Goal: Information Seeking & Learning: Learn about a topic

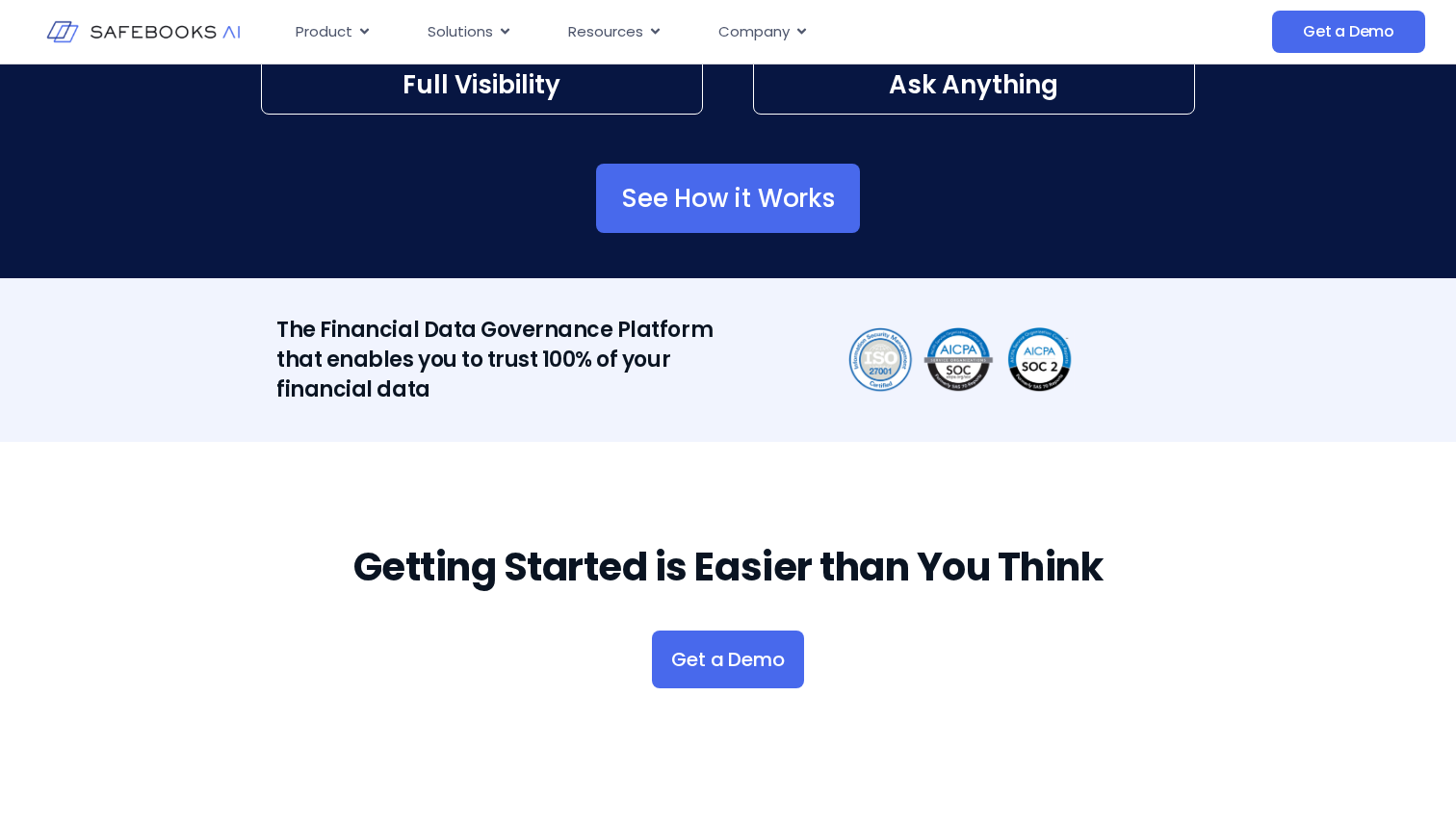
scroll to position [3841, 0]
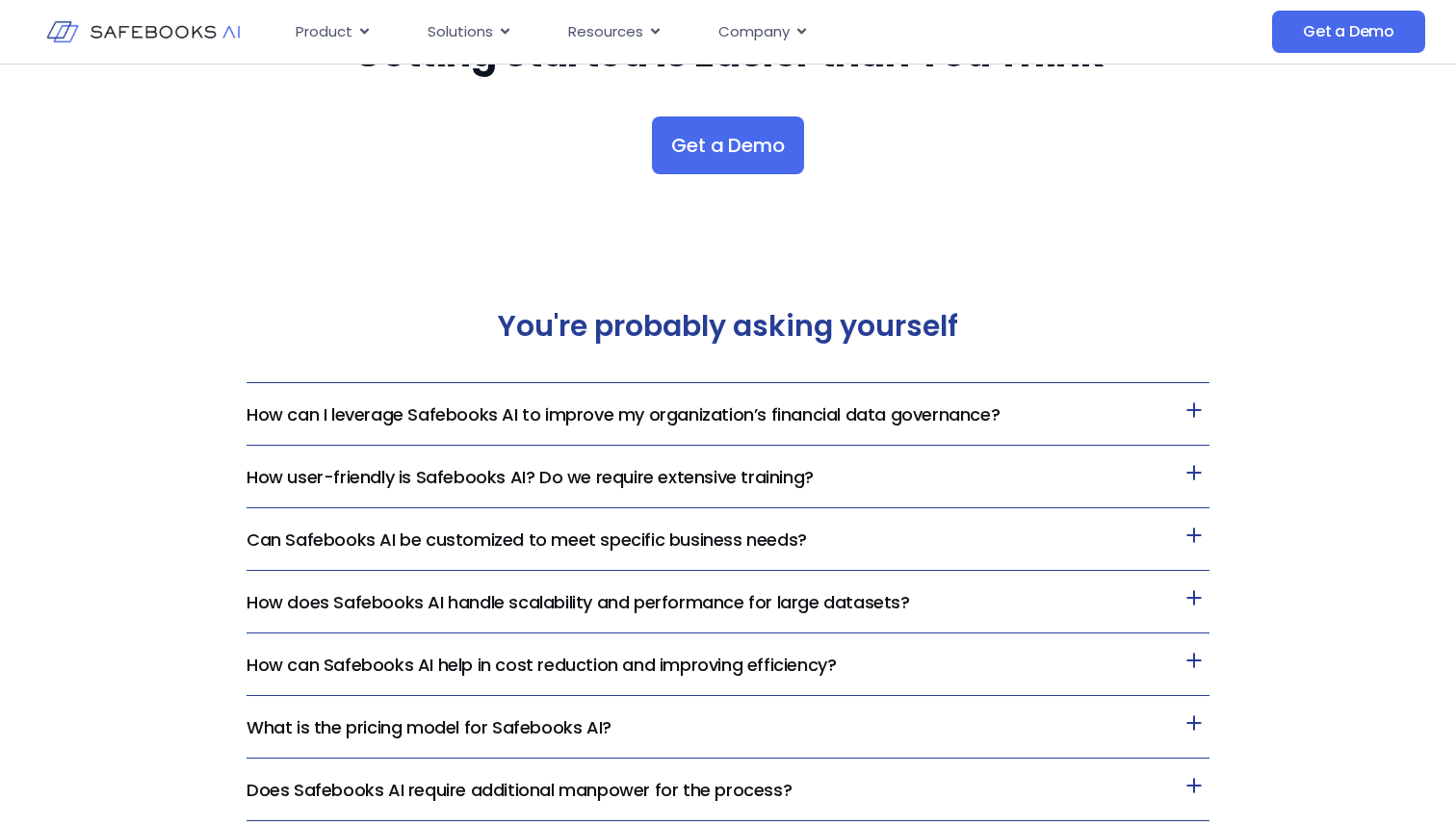
click at [725, 422] on link "How can I leverage Safebooks AI to improve my organization’s financial data gov…" at bounding box center [623, 414] width 753 height 24
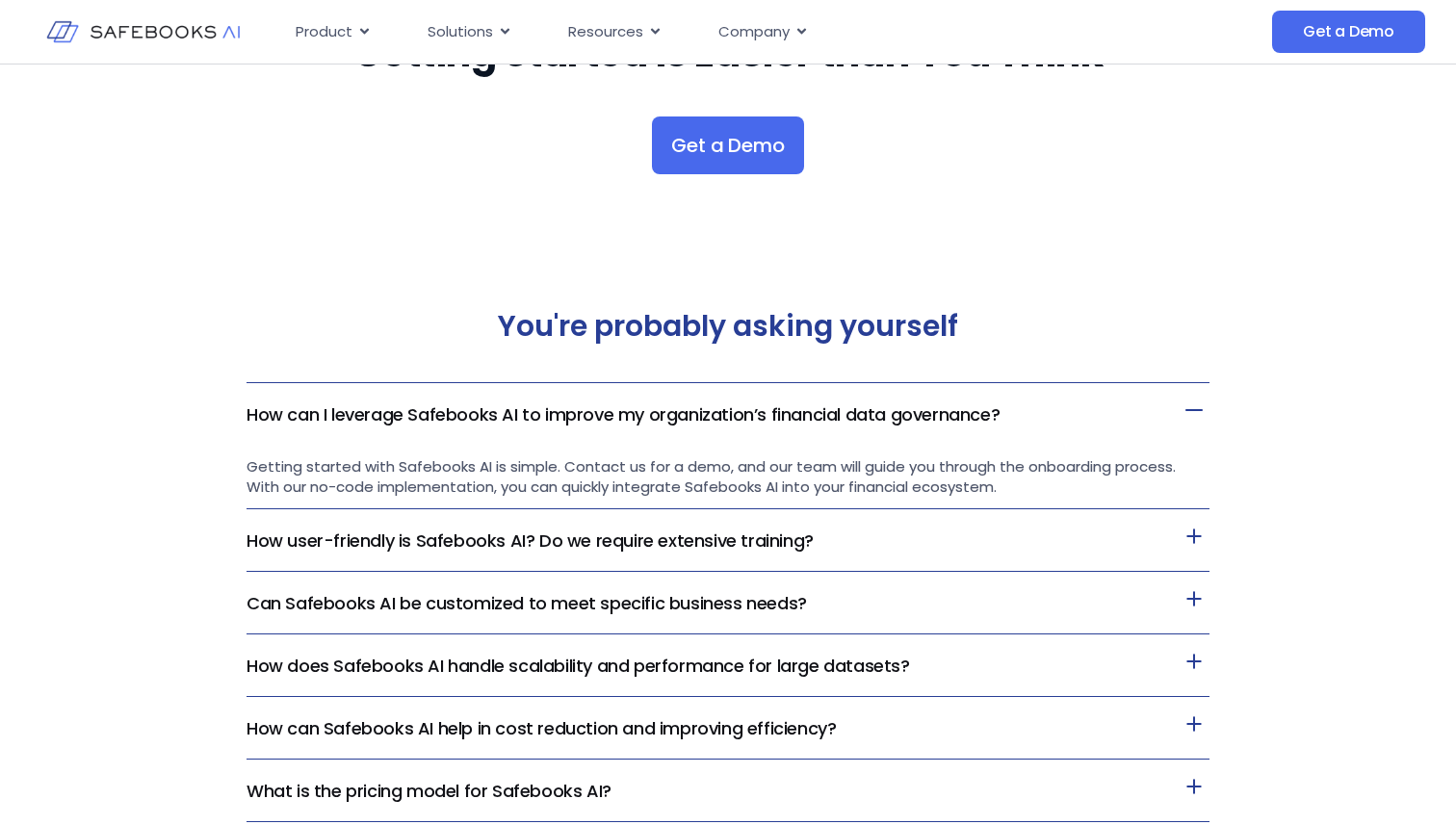
click at [789, 547] on link "How user-friendly is Safebooks AI? Do we require extensive training?" at bounding box center [530, 540] width 567 height 24
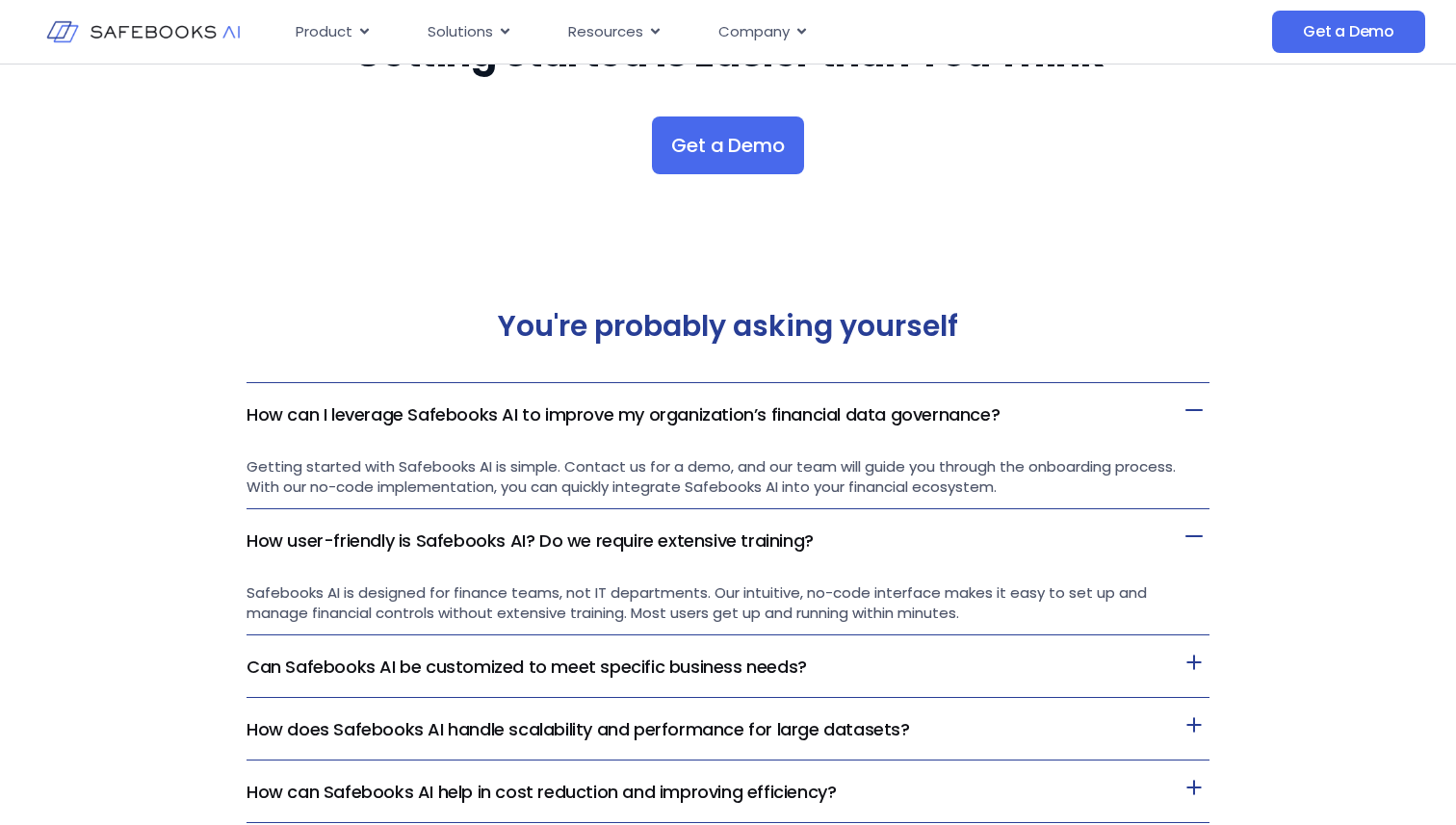
click at [1022, 423] on h3 "How can I leverage Safebooks AI to improve my organization’s financial data gov…" at bounding box center [728, 413] width 963 height 61
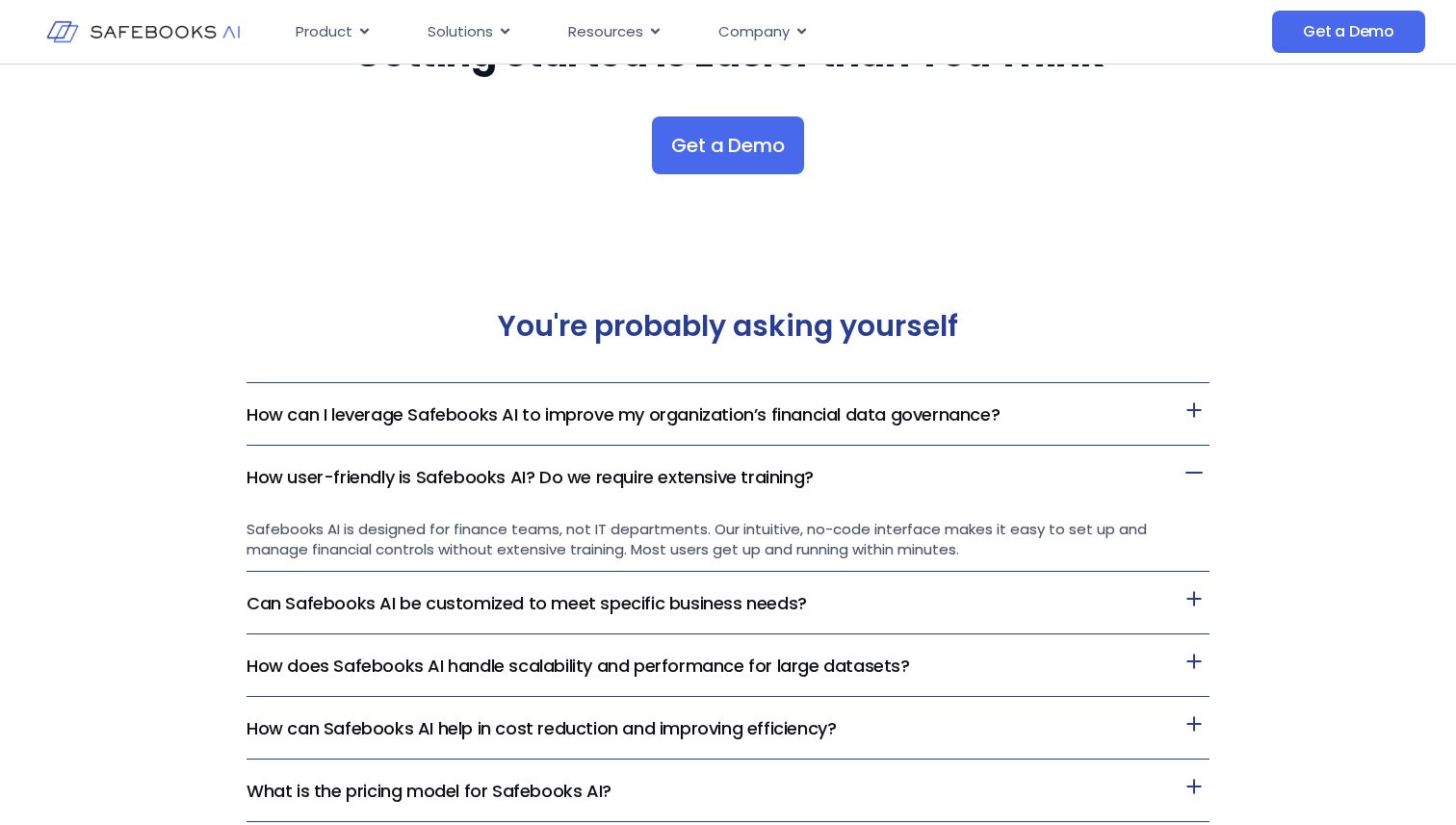
click at [963, 545] on p "Safebooks AI is designed for finance teams, not IT departments. Our intuitive, …" at bounding box center [728, 538] width 963 height 41
click at [979, 502] on h3 "How user-friendly is Safebooks AI? Do we require extensive training?" at bounding box center [728, 476] width 963 height 61
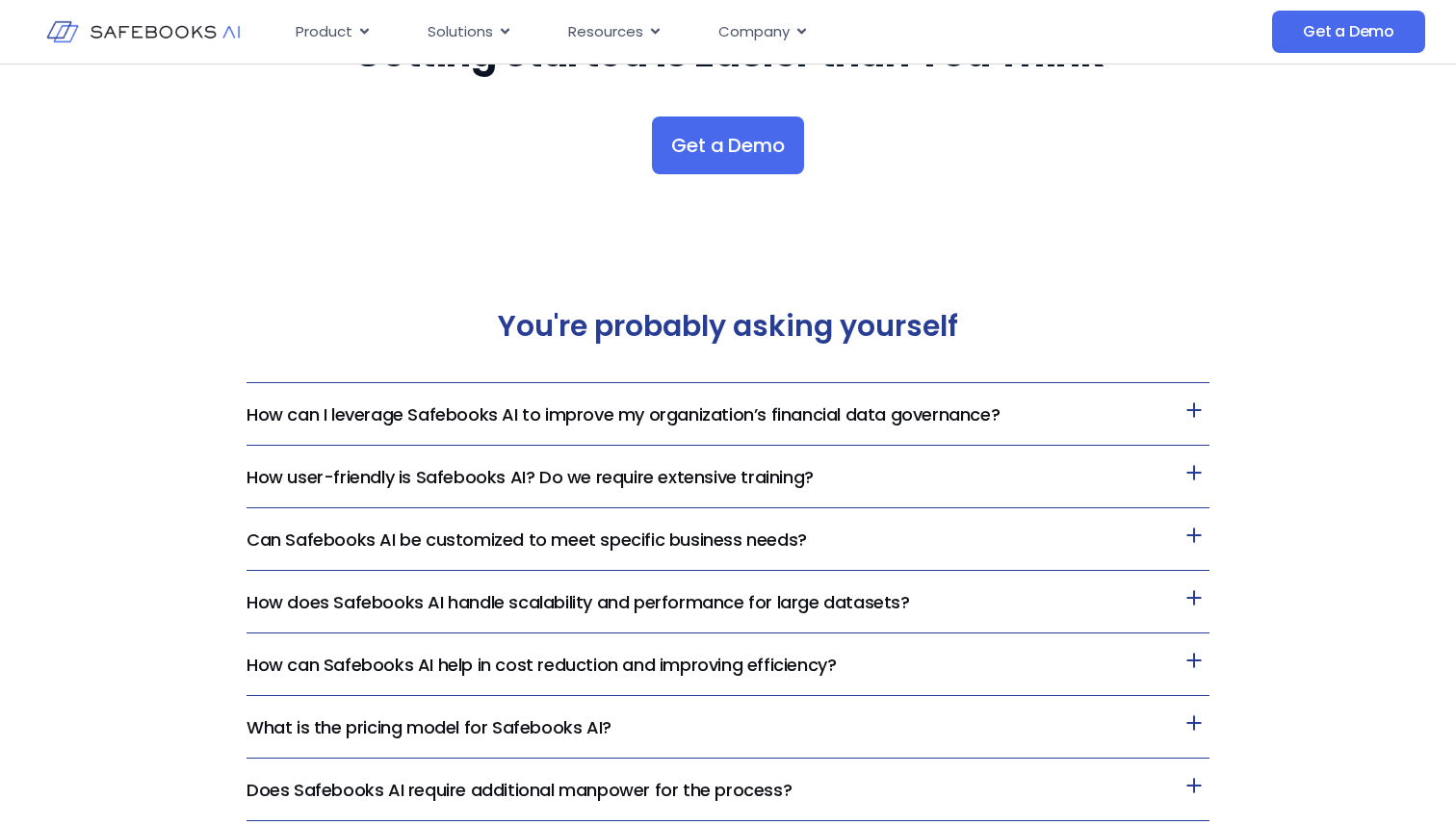
click at [985, 474] on h3 "How user-friendly is Safebooks AI? Do we require extensive training?" at bounding box center [728, 476] width 963 height 62
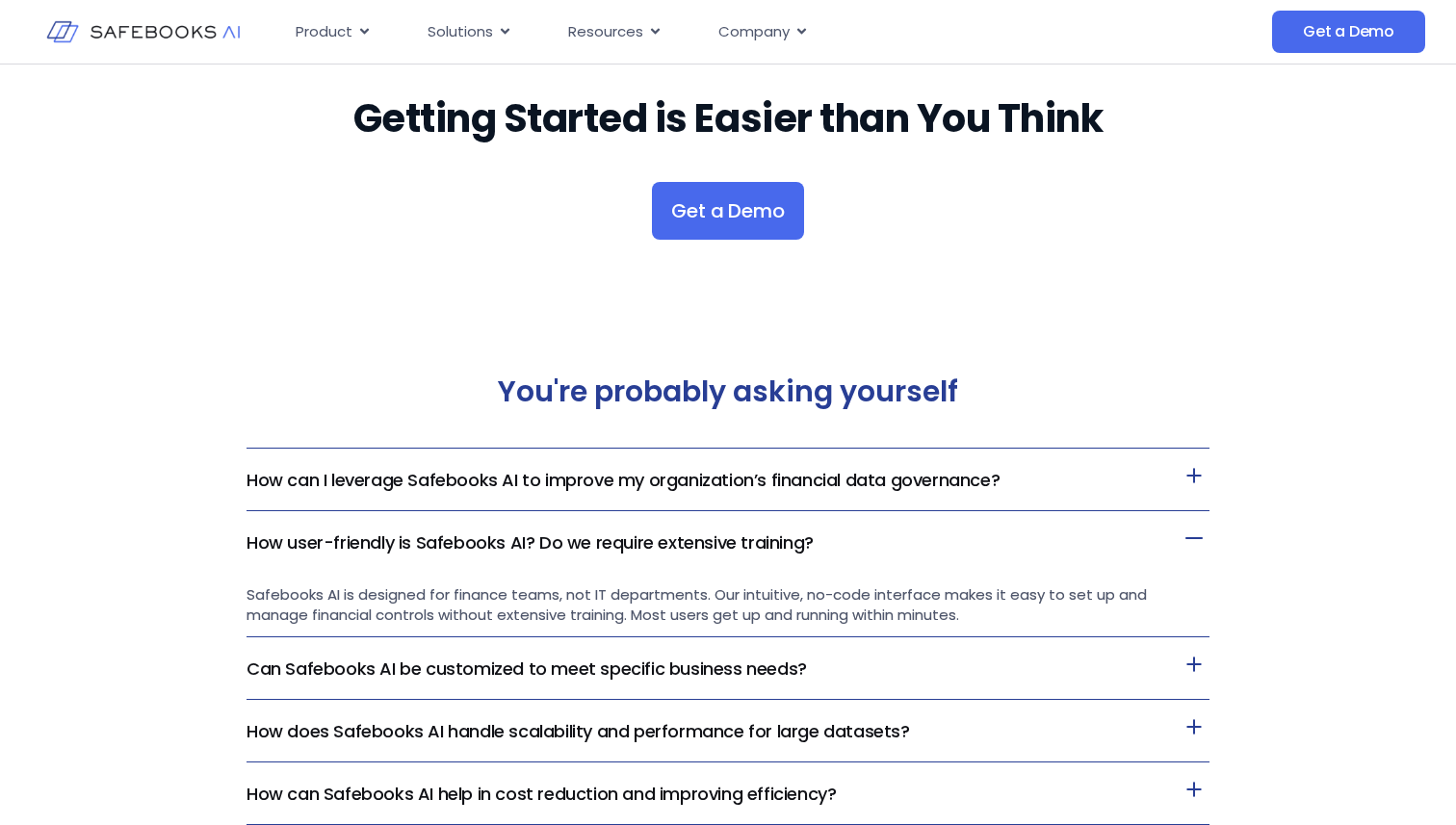
scroll to position [3754, 0]
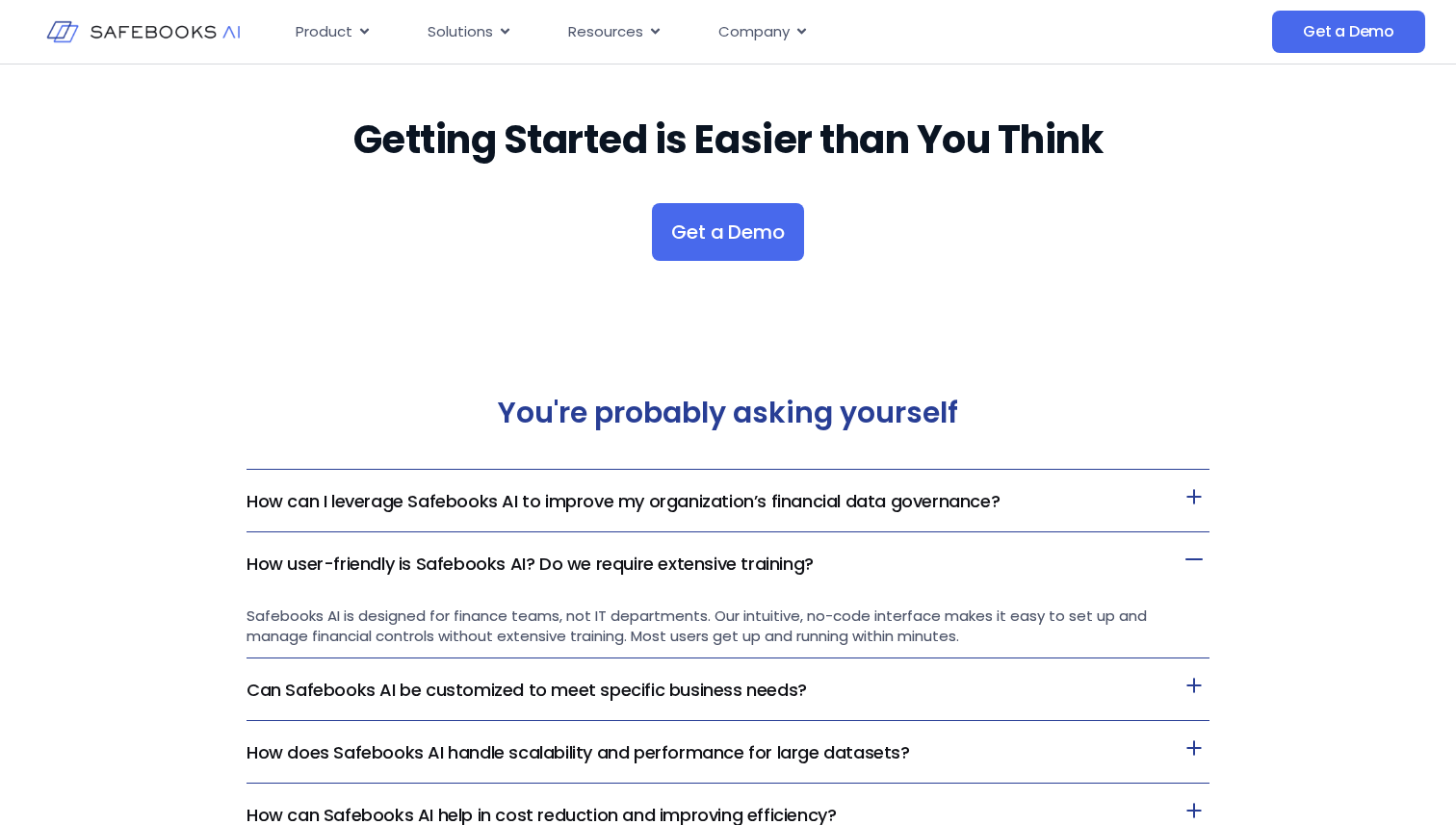
click at [754, 504] on link "How can I leverage Safebooks AI to improve my organization’s financial data gov…" at bounding box center [623, 501] width 753 height 24
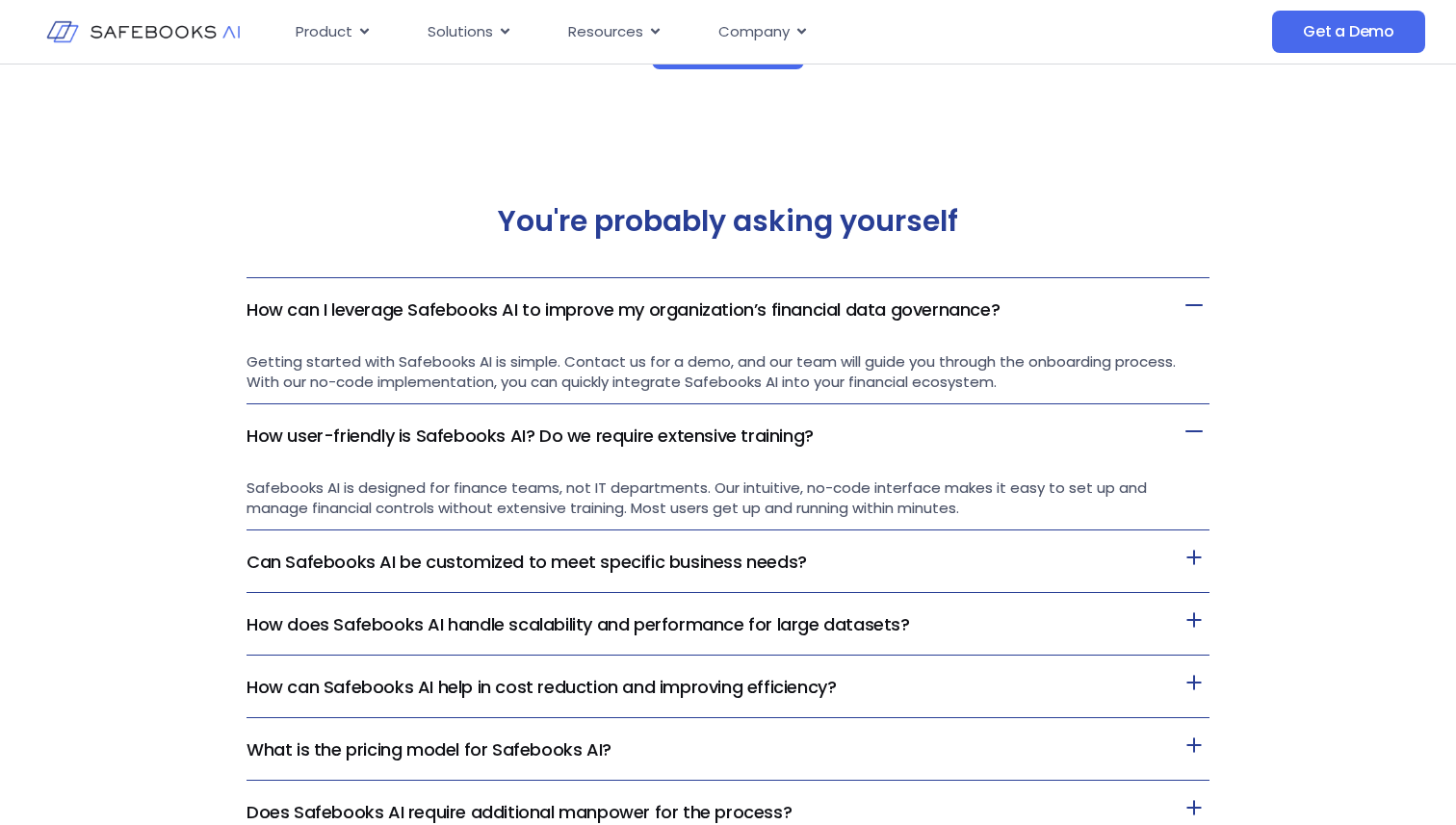
scroll to position [3938, 0]
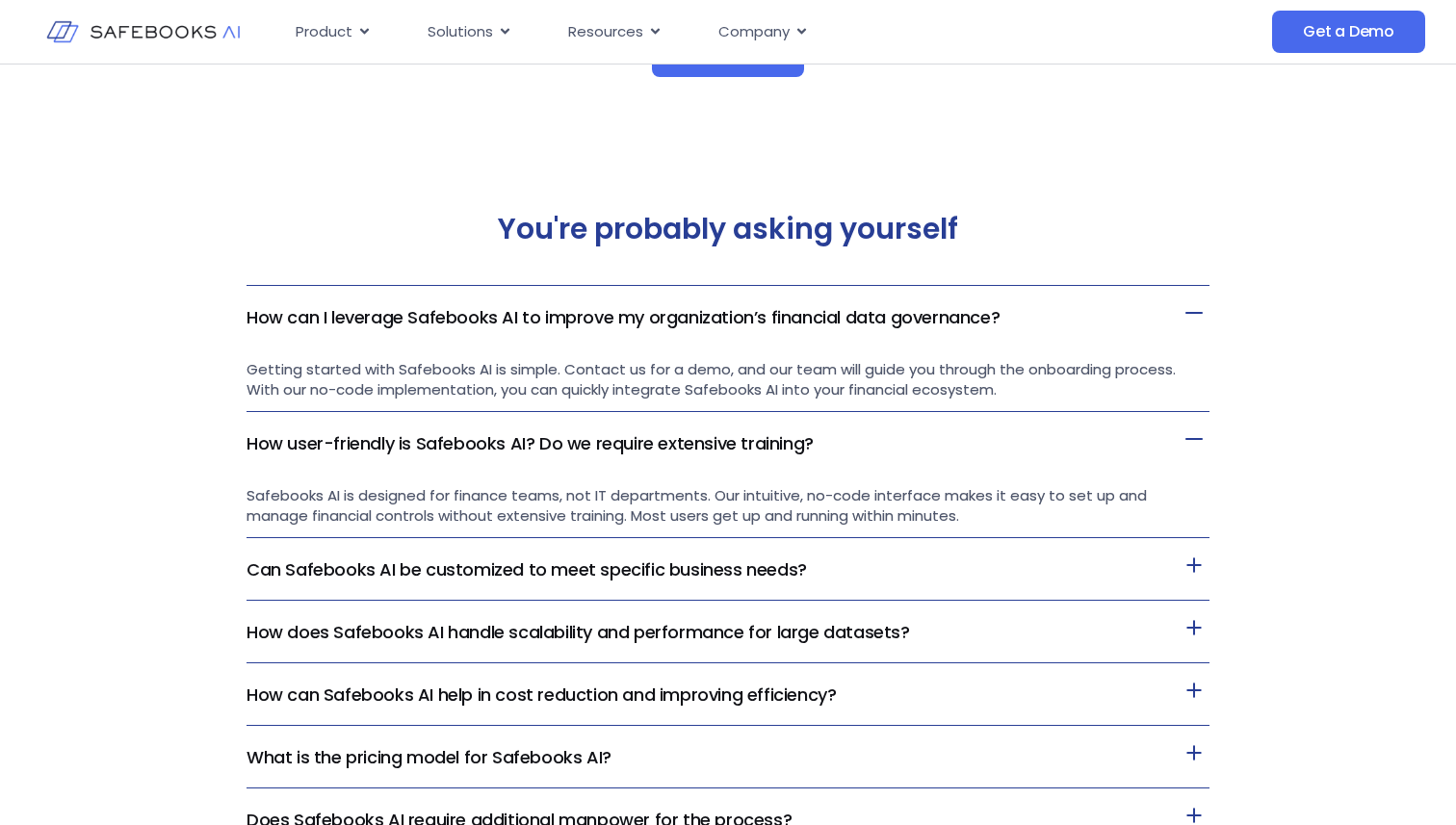
click at [1190, 308] on icon at bounding box center [1194, 313] width 31 height 31
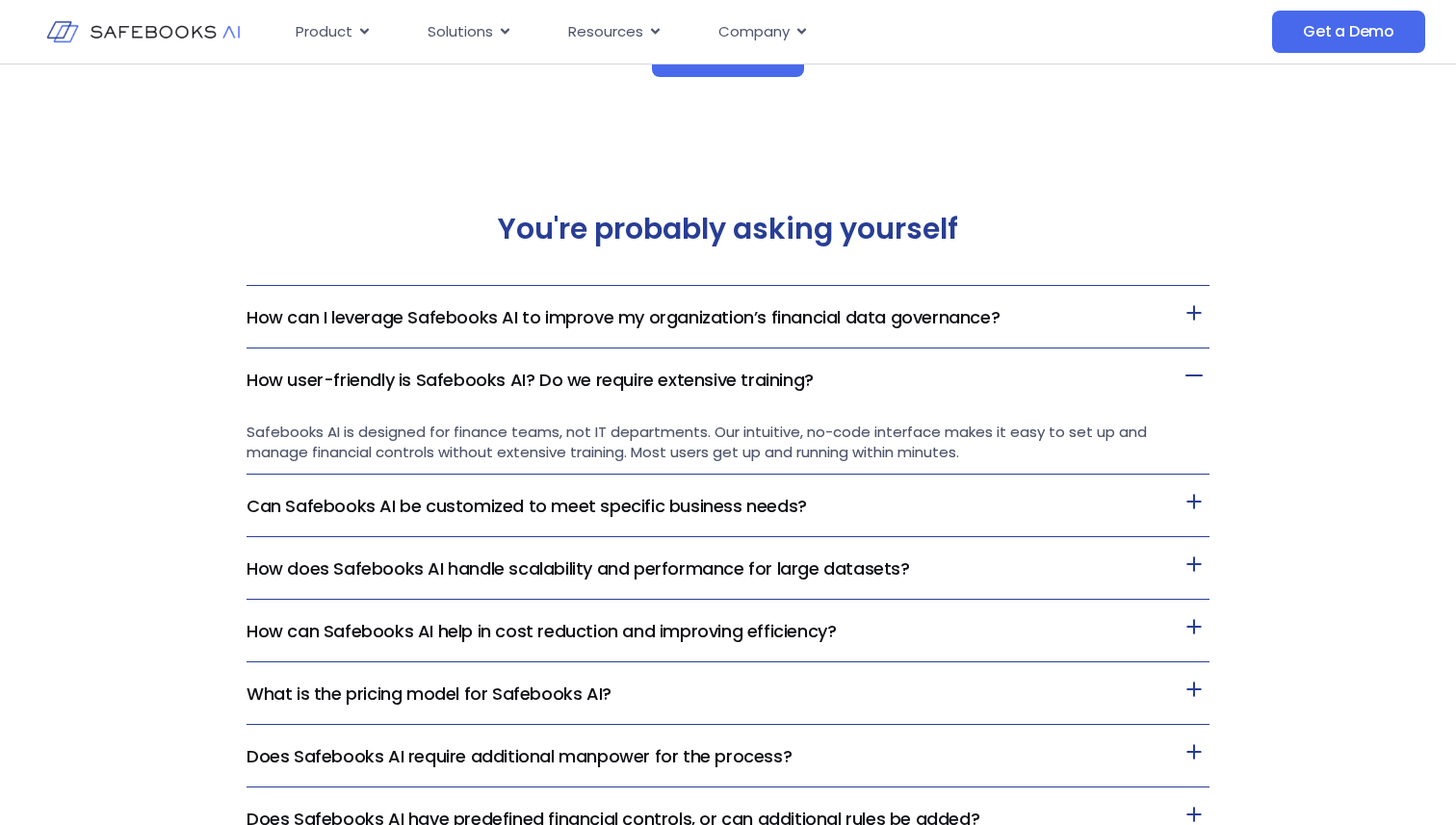
click at [1191, 369] on icon at bounding box center [1194, 375] width 31 height 31
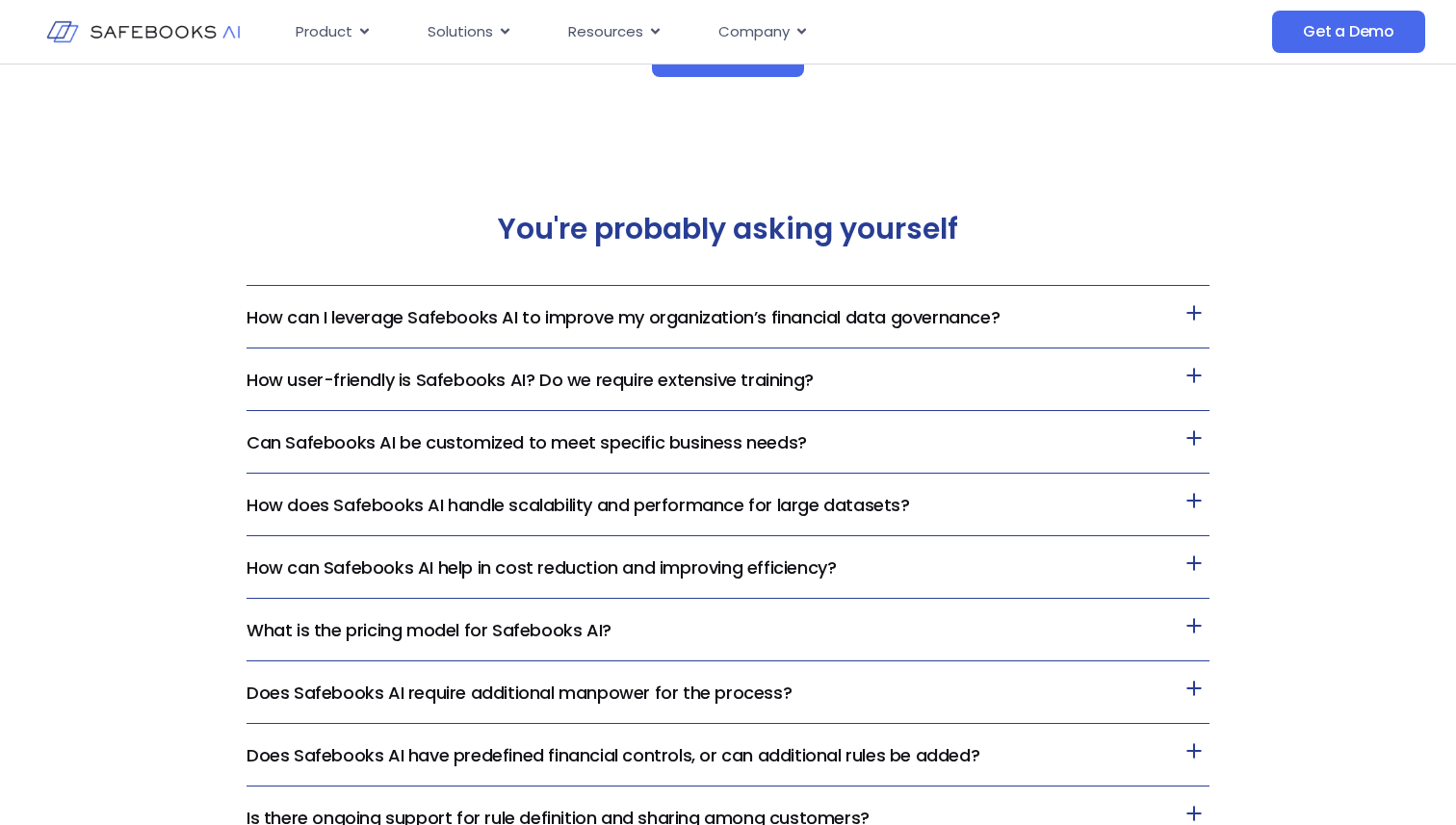
click at [1294, 408] on div "You're probably asking yourself How can I leverage Safebooks AI to improve my o…" at bounding box center [728, 531] width 1456 height 754
